Goal: Find specific page/section: Find specific page/section

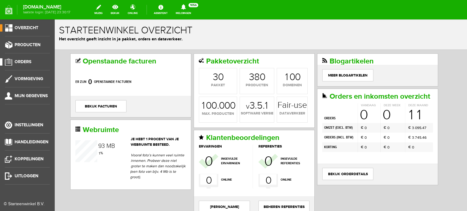
click at [26, 61] on span "Orders" at bounding box center [23, 61] width 17 height 5
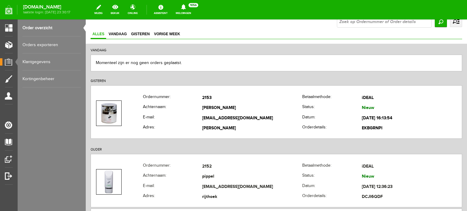
scroll to position [44, 0]
